Goal: Task Accomplishment & Management: Use online tool/utility

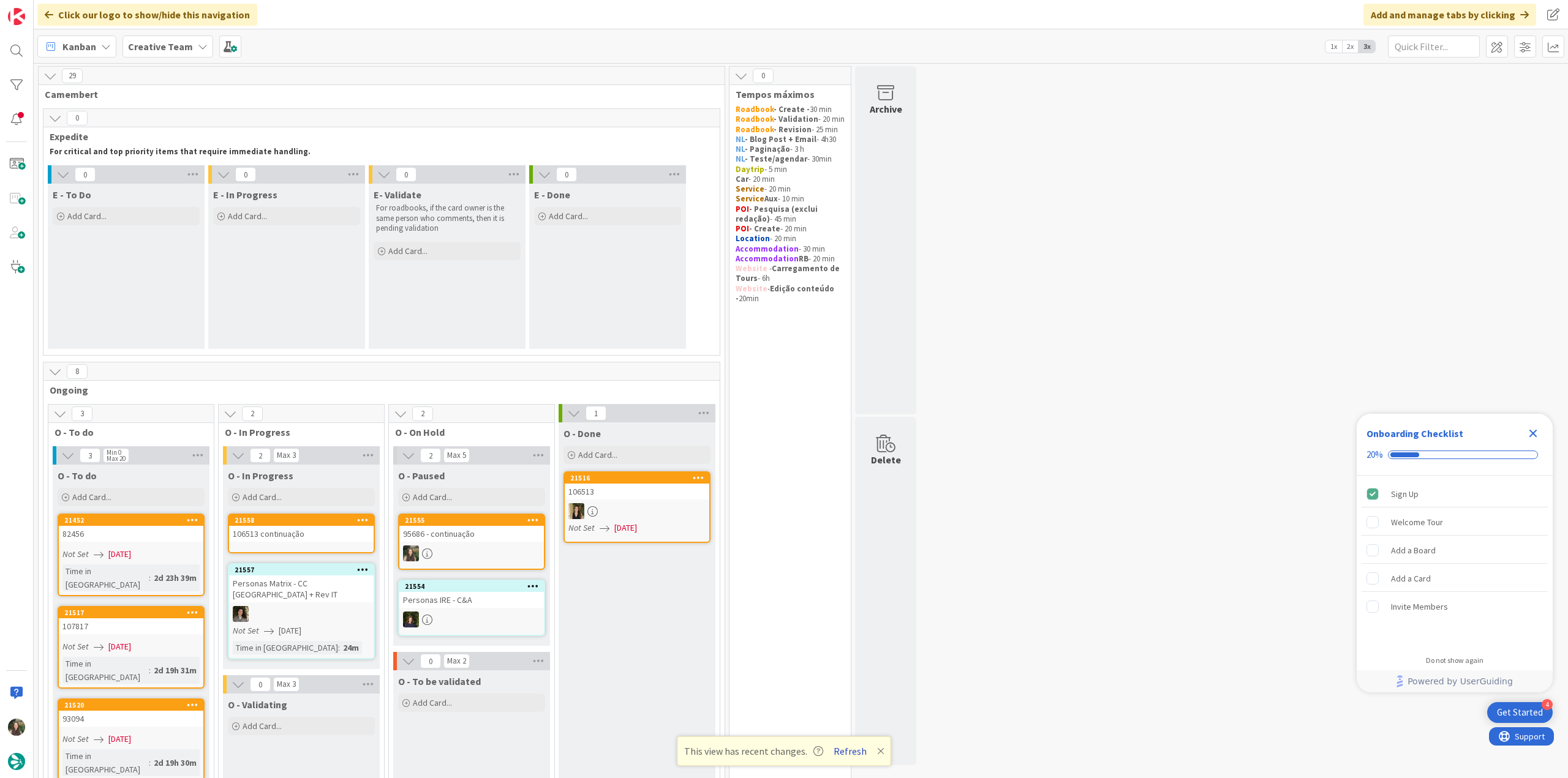
click at [840, 748] on button "Refresh" at bounding box center [850, 751] width 42 height 16
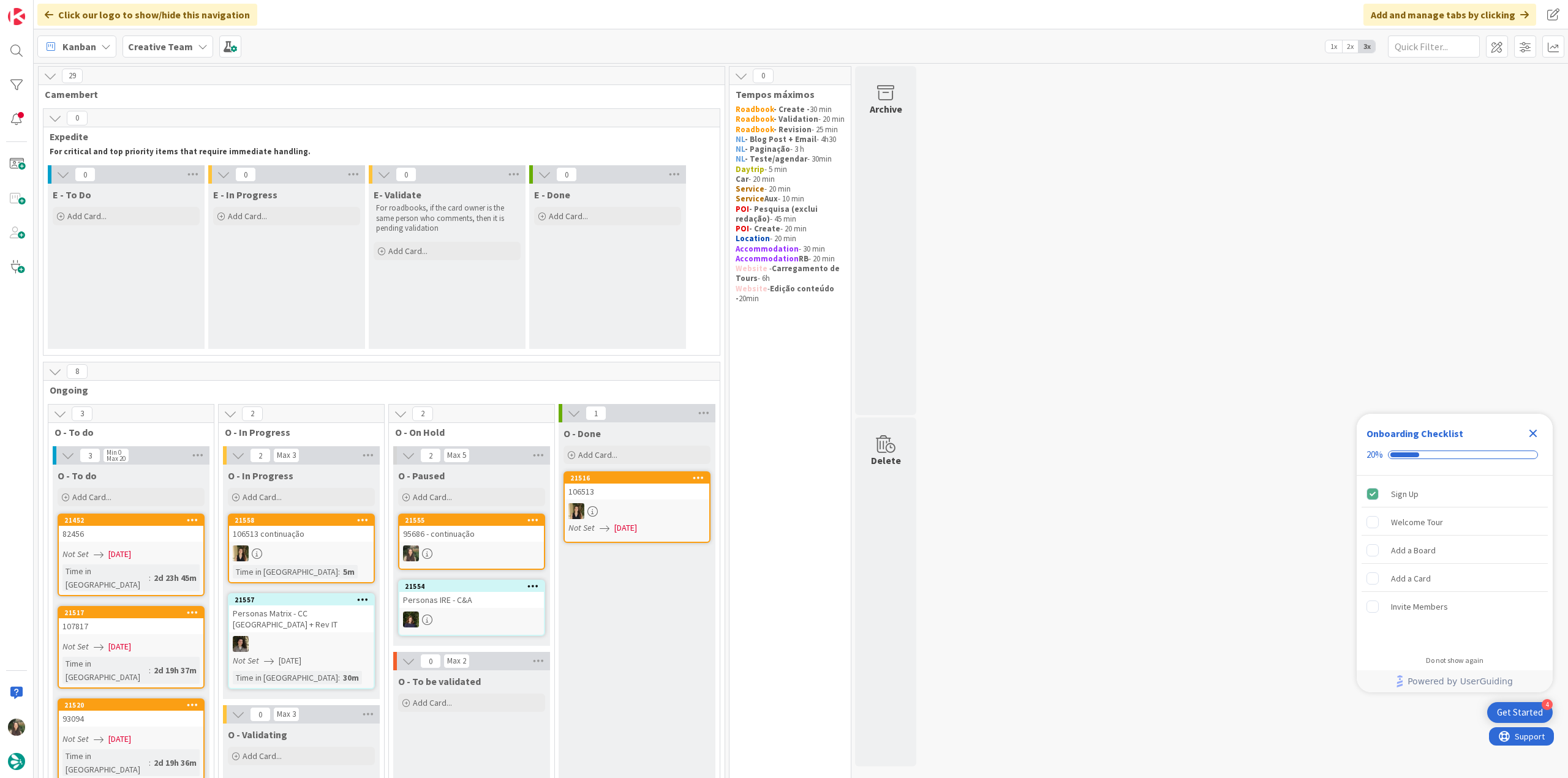
click at [1532, 430] on icon "Close Checklist" at bounding box center [1533, 433] width 14 height 14
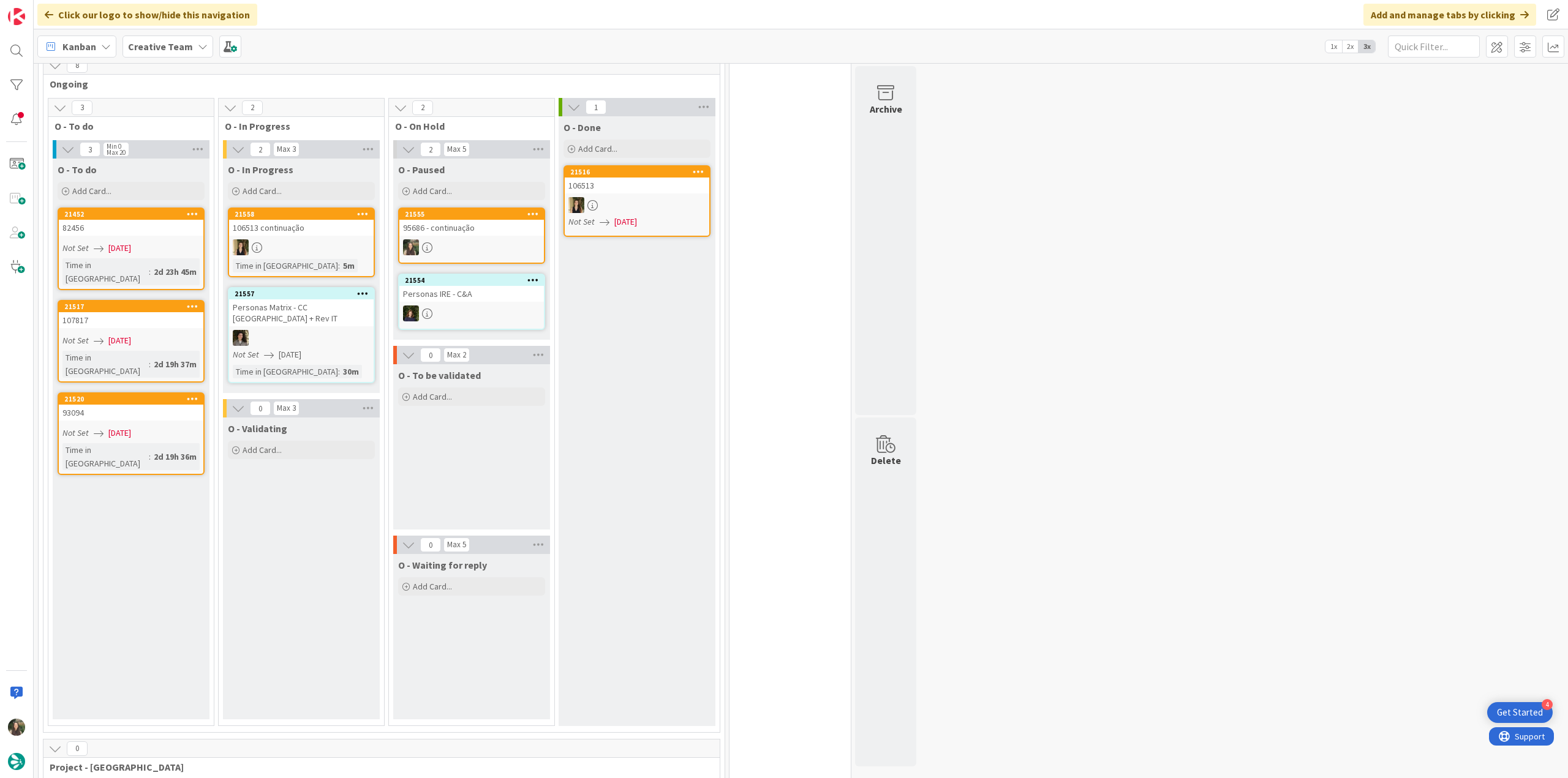
click at [467, 237] on link "21555 95686 - continuação" at bounding box center [472, 236] width 147 height 56
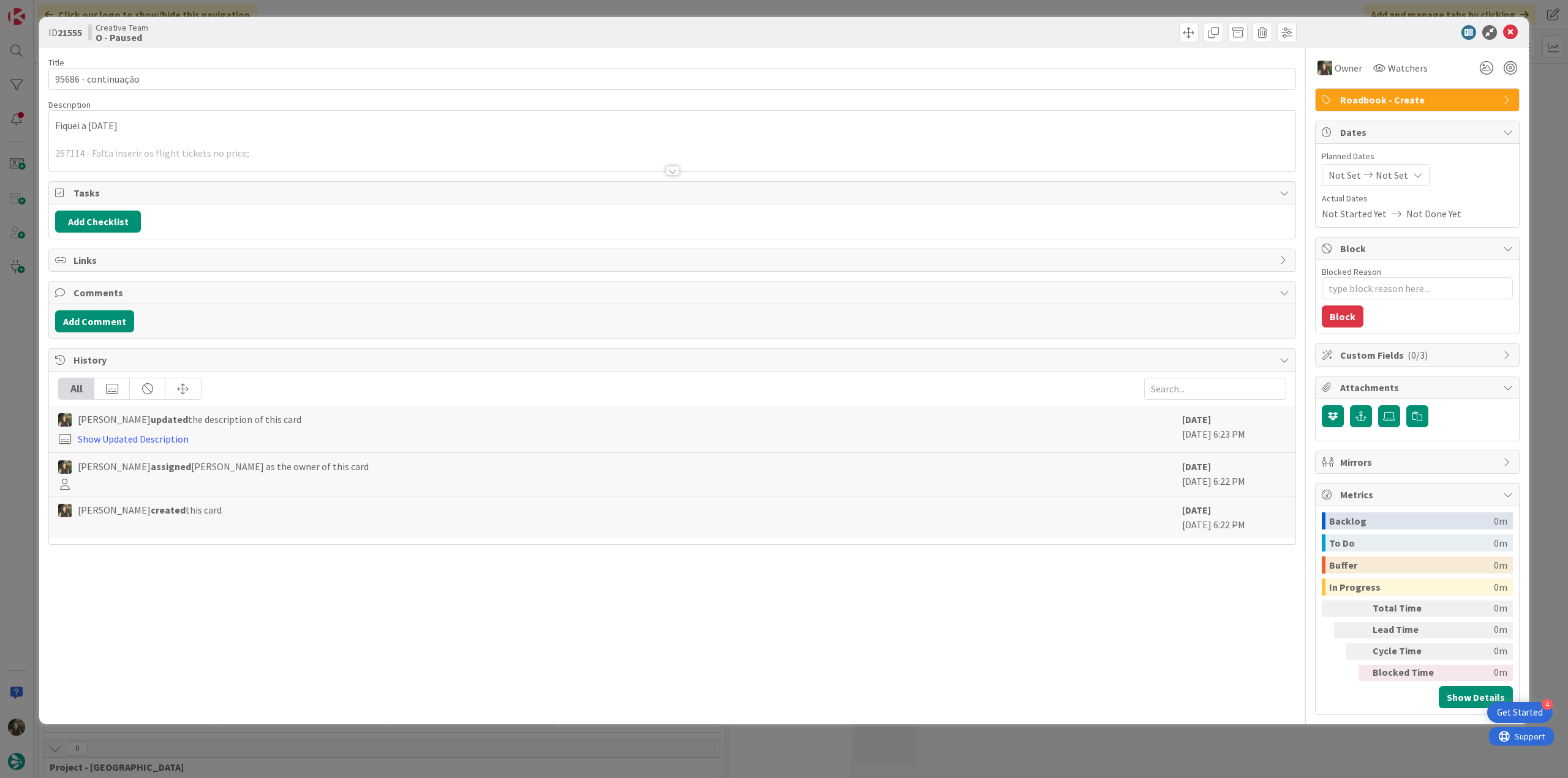
click at [255, 140] on p at bounding box center [671, 140] width 1234 height 14
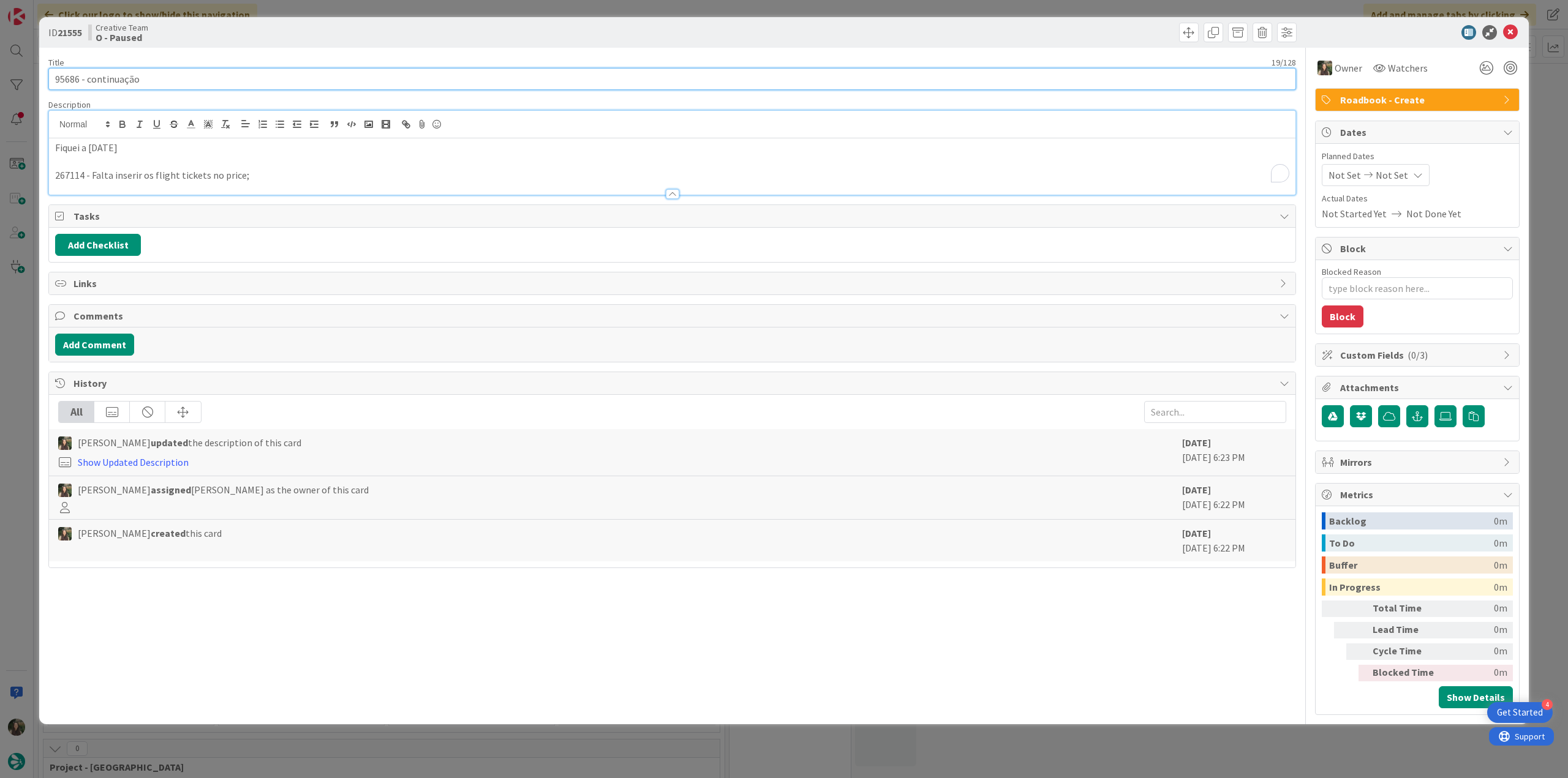
click at [58, 79] on input "95686 - continuação" at bounding box center [672, 79] width 1248 height 22
click at [4, 403] on div "ID 21555 Creative Team O - Paused Title 19 / 128 95686 - continuação Descriptio…" at bounding box center [784, 389] width 1568 height 778
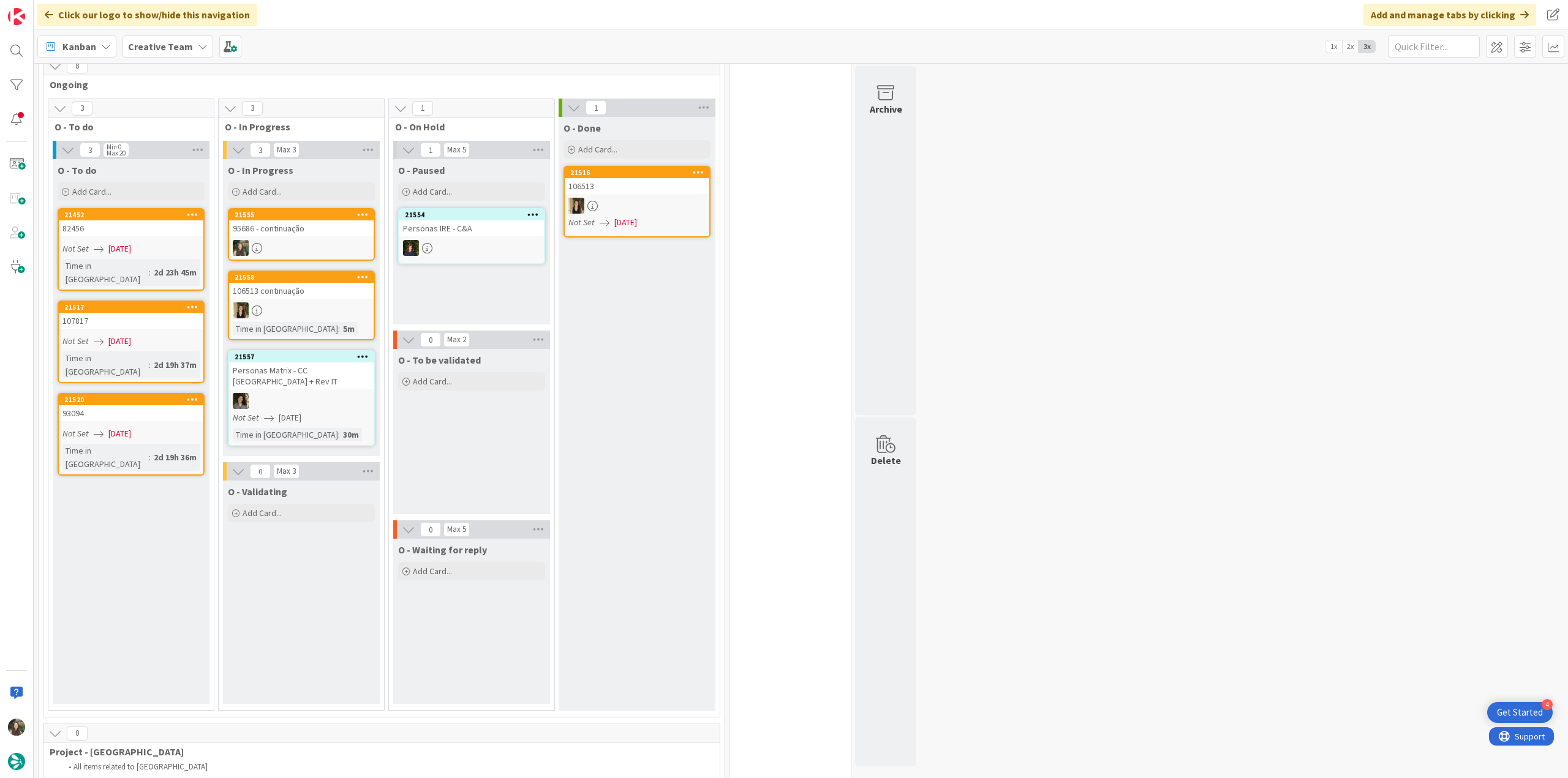
scroll to position [306, 0]
click at [291, 245] on div at bounding box center [301, 247] width 144 height 16
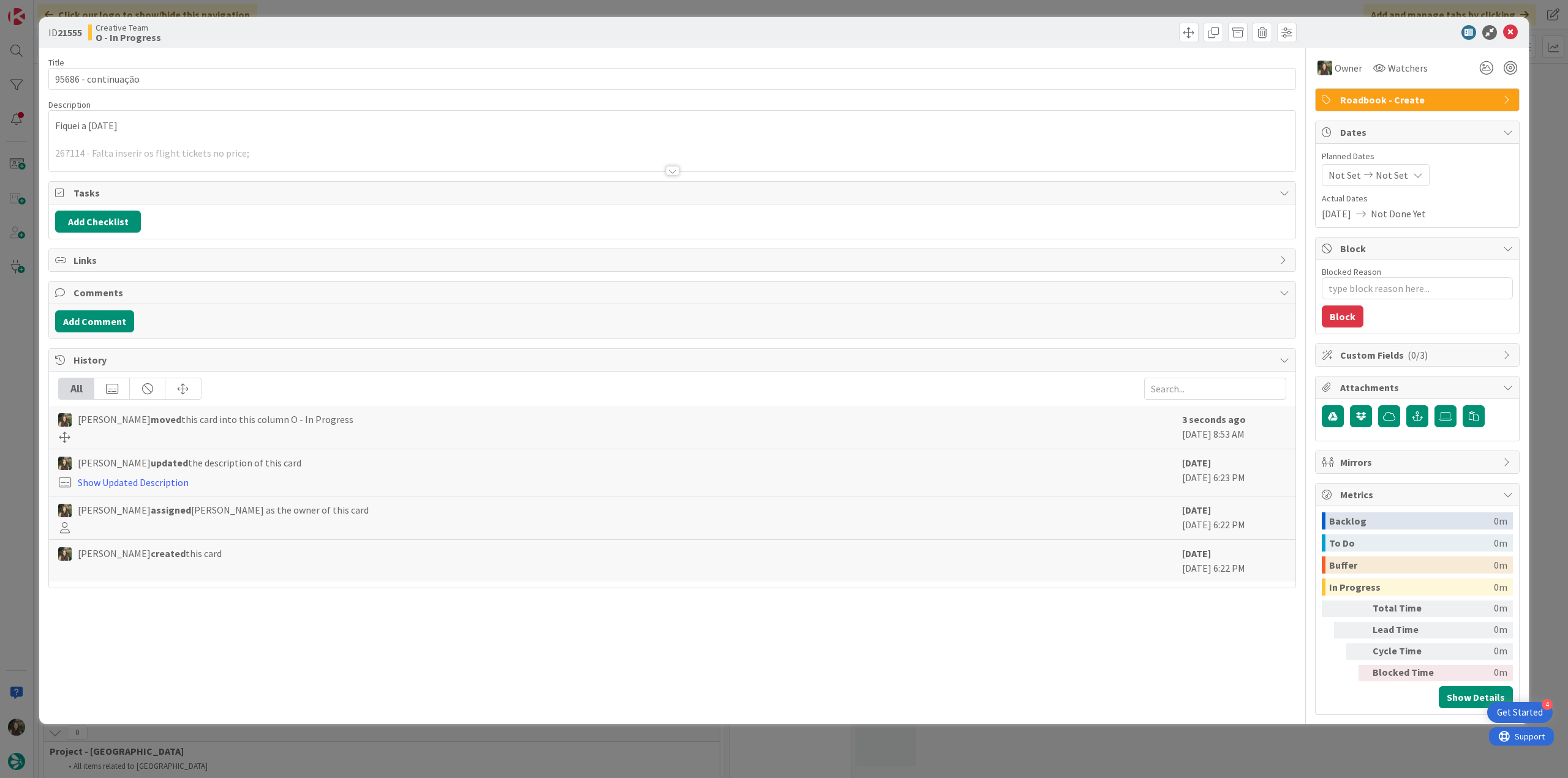
click at [294, 143] on div at bounding box center [672, 155] width 1246 height 31
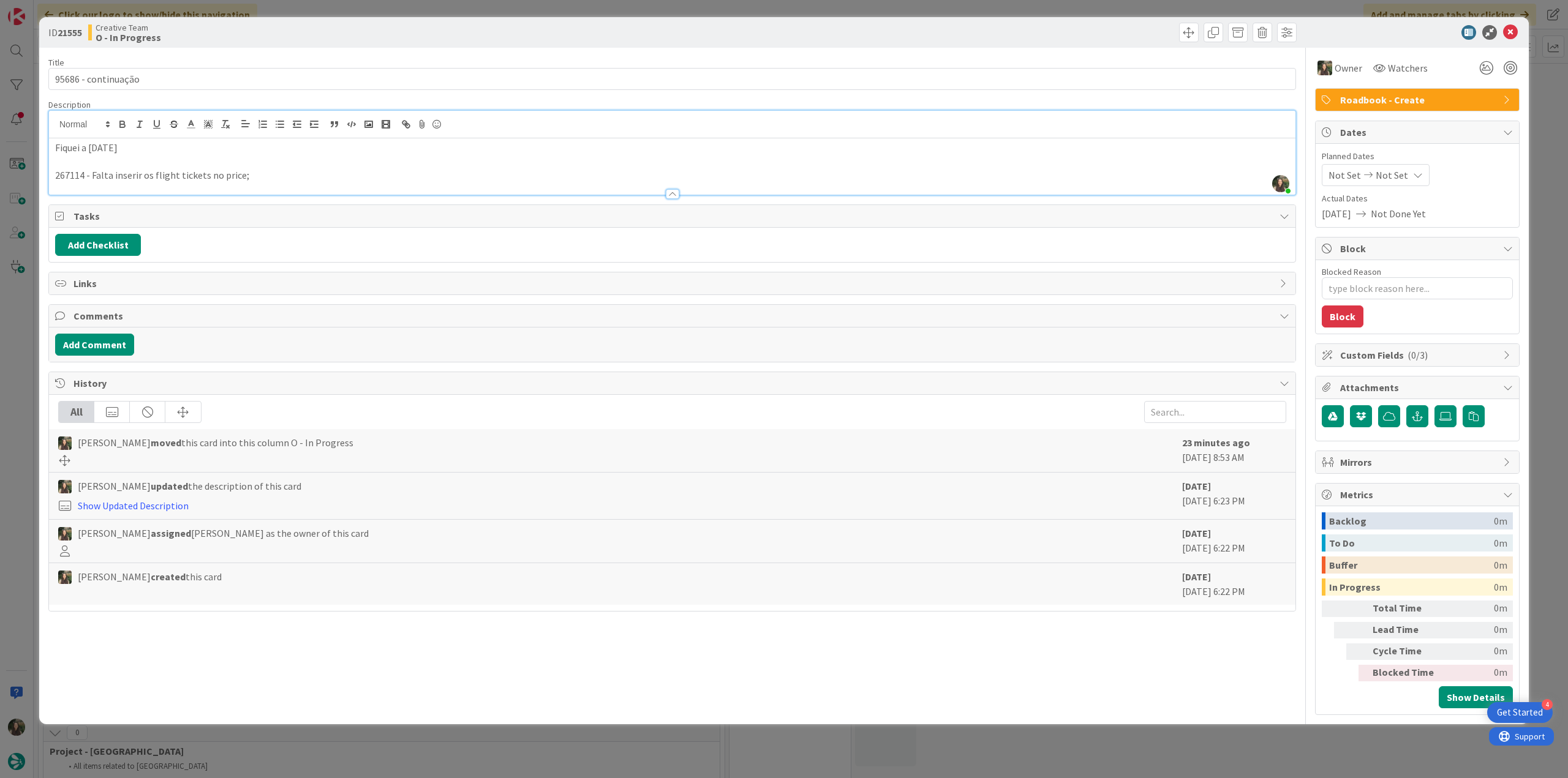
type textarea "x"
click at [25, 388] on div "ID 21555 Creative Team O - In Progress Title 19 / 128 95686 - continuação Descr…" at bounding box center [784, 389] width 1568 height 778
